Goal: Transaction & Acquisition: Purchase product/service

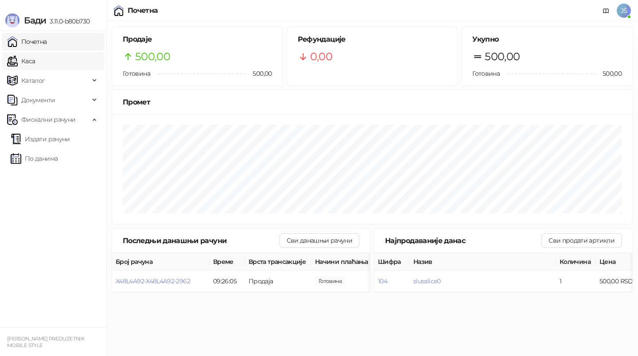
click at [45, 64] on div "Потребан је унос ПИН кода Пажња: Уносом погрешног ПИН кода 5 пута узастопно, бл…" at bounding box center [319, 178] width 638 height 356
click at [35, 62] on link "Каса" at bounding box center [21, 61] width 28 height 18
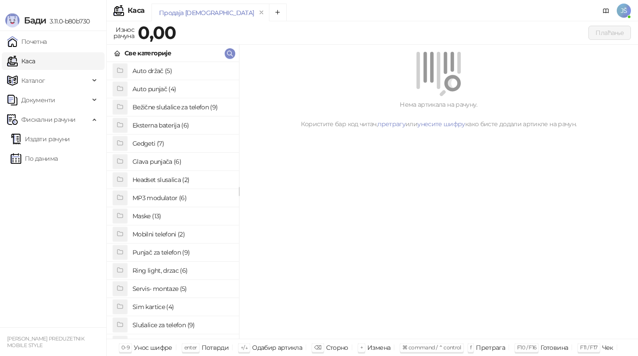
click at [164, 252] on h4 "Punjač za telefon (9)" at bounding box center [181, 252] width 99 height 14
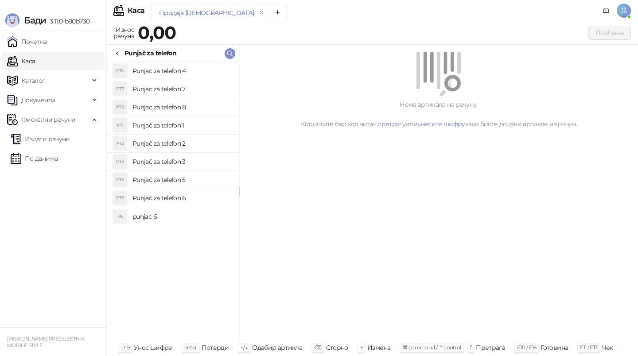
click at [194, 153] on li "PT3 Punjač za telefon 3" at bounding box center [173, 162] width 132 height 18
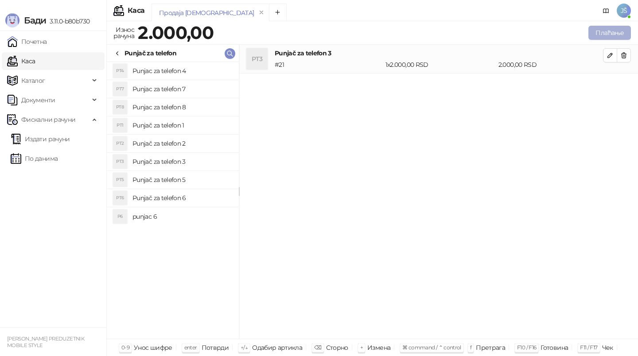
click at [619, 39] on button "Плаћање" at bounding box center [609, 33] width 43 height 14
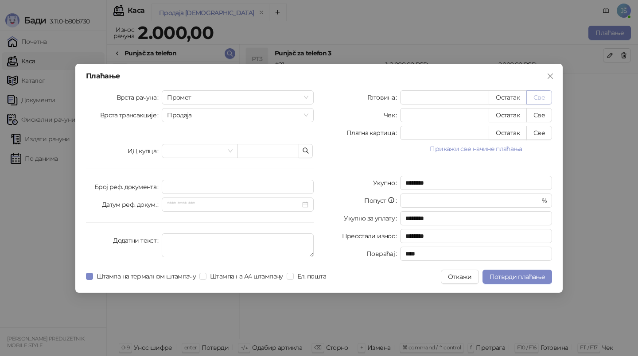
click at [542, 94] on button "Све" at bounding box center [539, 97] width 26 height 14
type input "****"
click at [502, 276] on span "Потврди плаћање" at bounding box center [517, 277] width 55 height 8
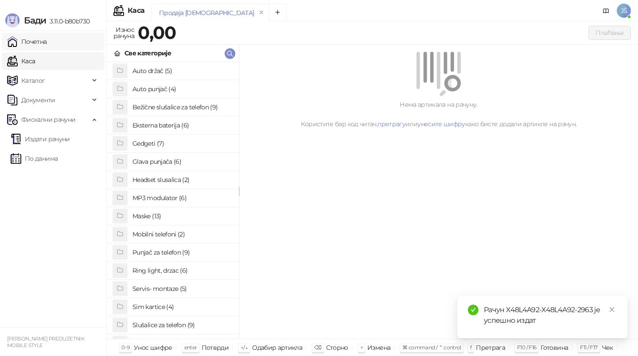
click at [42, 39] on link "Почетна" at bounding box center [27, 42] width 40 height 18
